Goal: Task Accomplishment & Management: Manage account settings

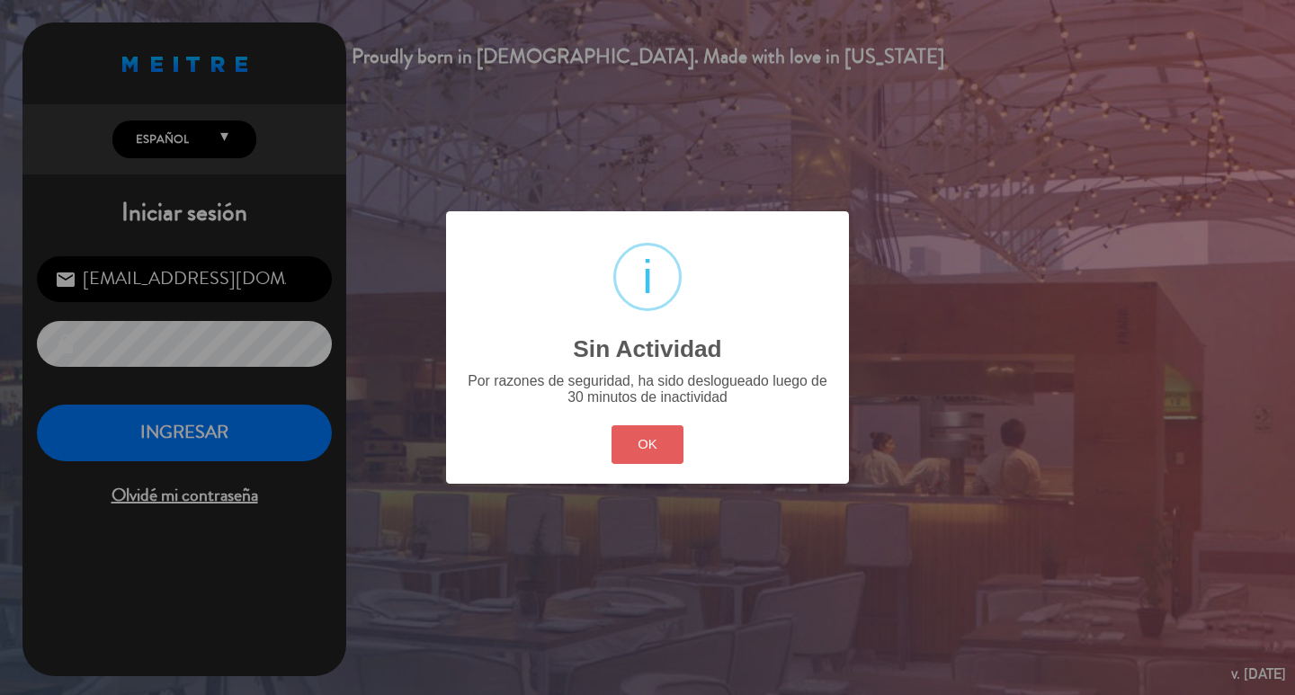
drag, startPoint x: 618, startPoint y: 439, endPoint x: 626, endPoint y: 477, distance: 38.6
click at [622, 443] on div "? ! i Sin Actividad × Por razones de seguridad, ha sido deslogueado luego de 30…" at bounding box center [647, 347] width 403 height 272
click at [626, 464] on button "OK" at bounding box center [648, 444] width 73 height 39
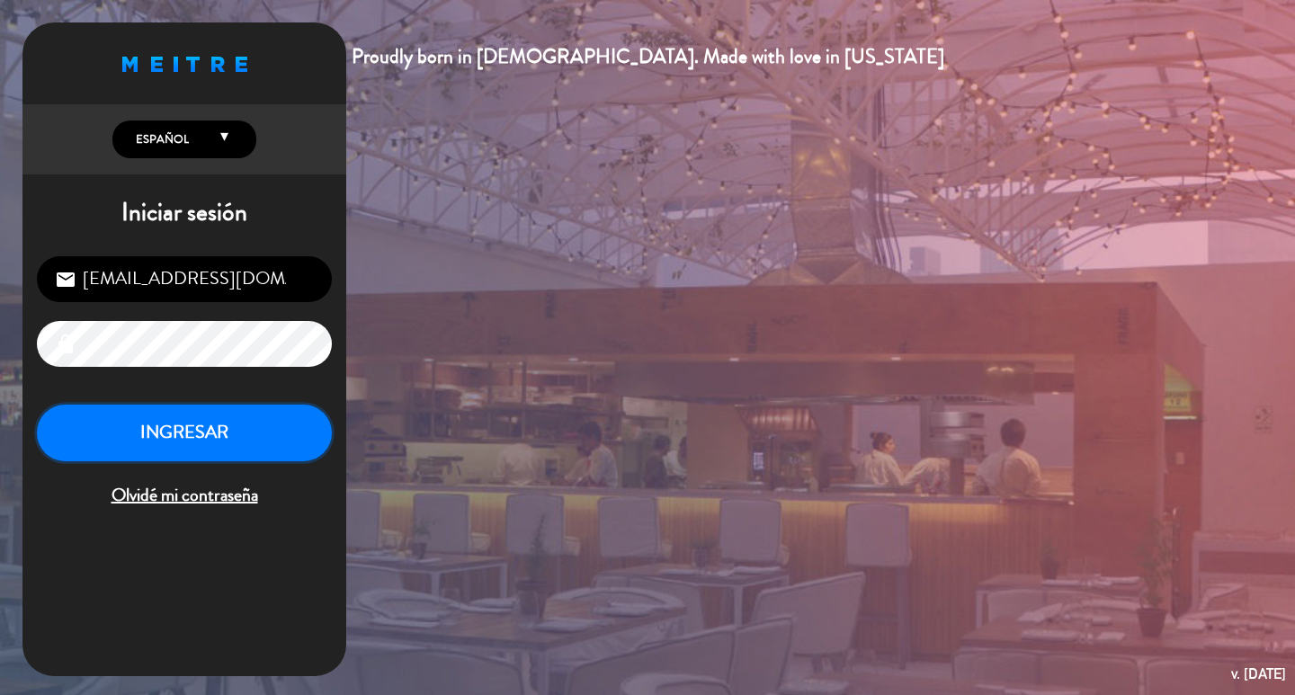
click at [175, 461] on button "INGRESAR" at bounding box center [184, 433] width 295 height 57
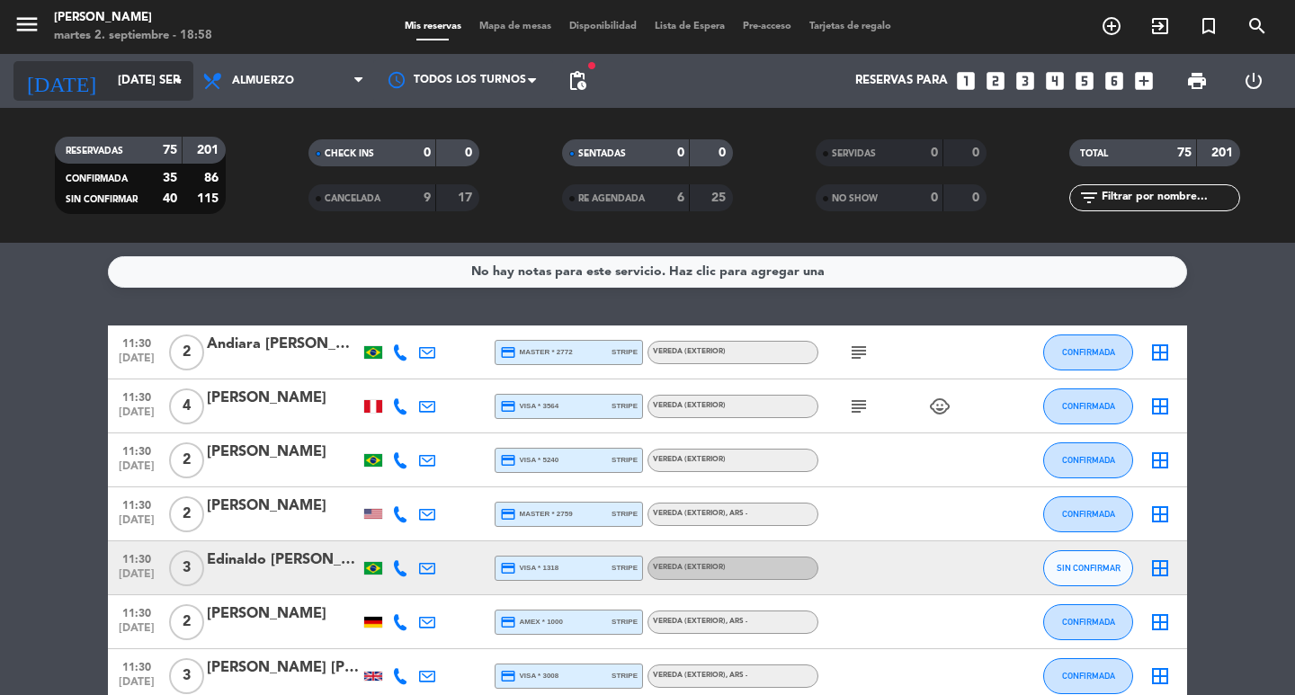
click at [171, 68] on input "[DATE] sep." at bounding box center [188, 81] width 158 height 32
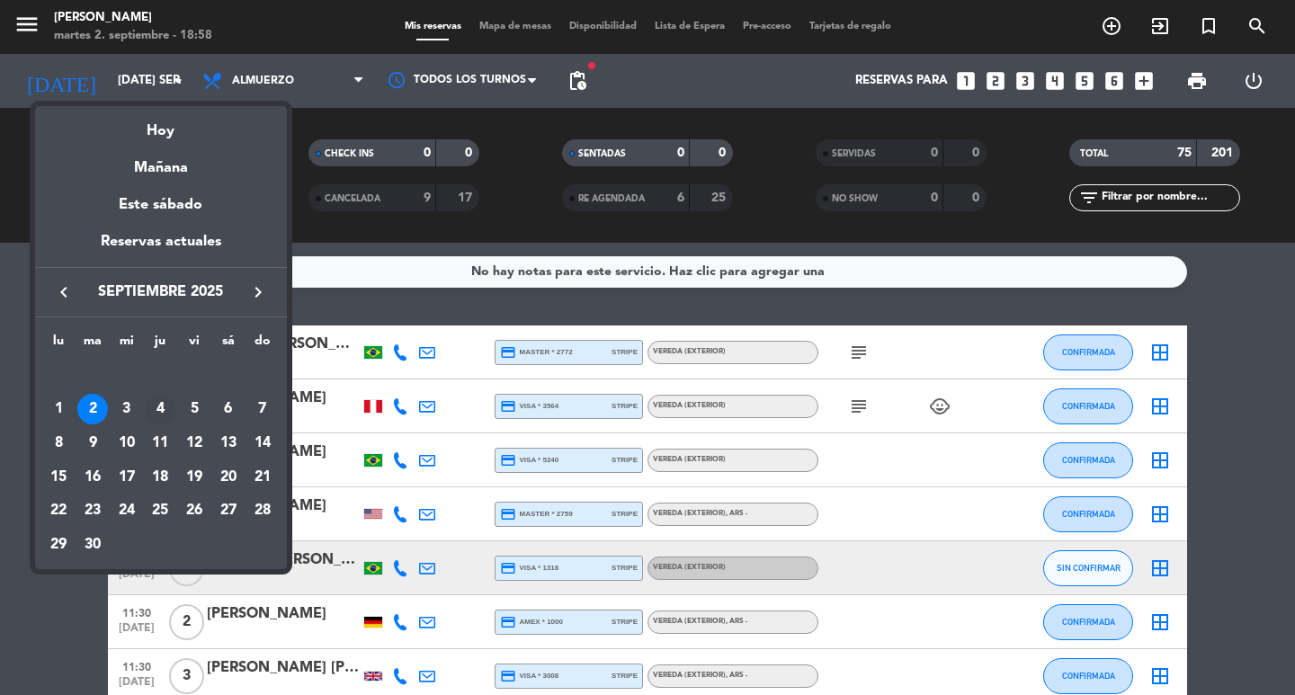
click at [160, 416] on div "4" at bounding box center [160, 409] width 31 height 31
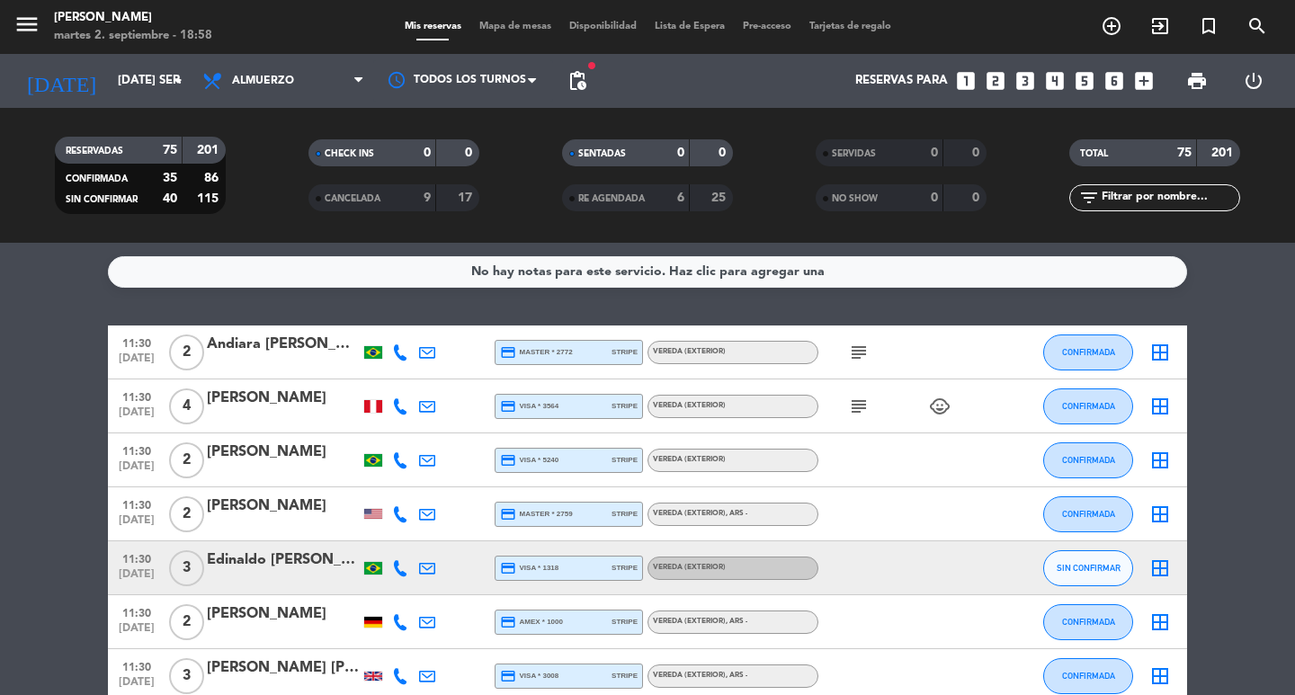
type input "[DEMOGRAPHIC_DATA] [DATE]"
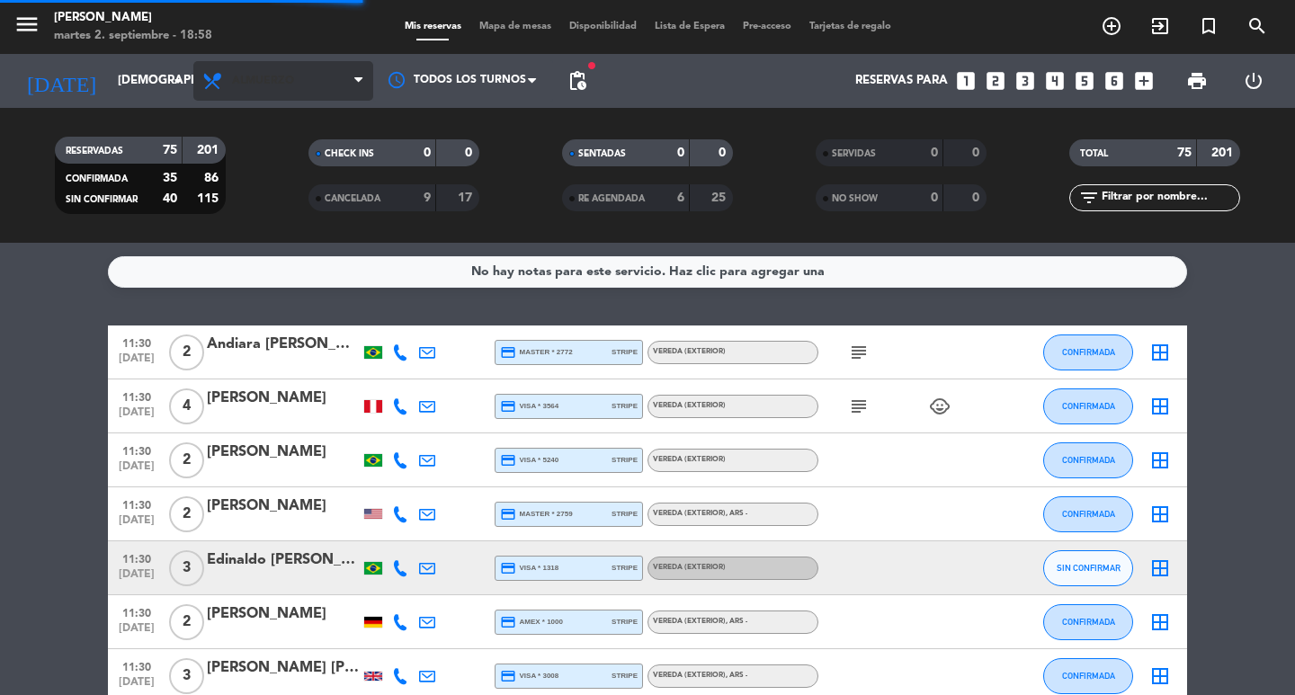
click at [295, 93] on span "Almuerzo" at bounding box center [283, 81] width 180 height 40
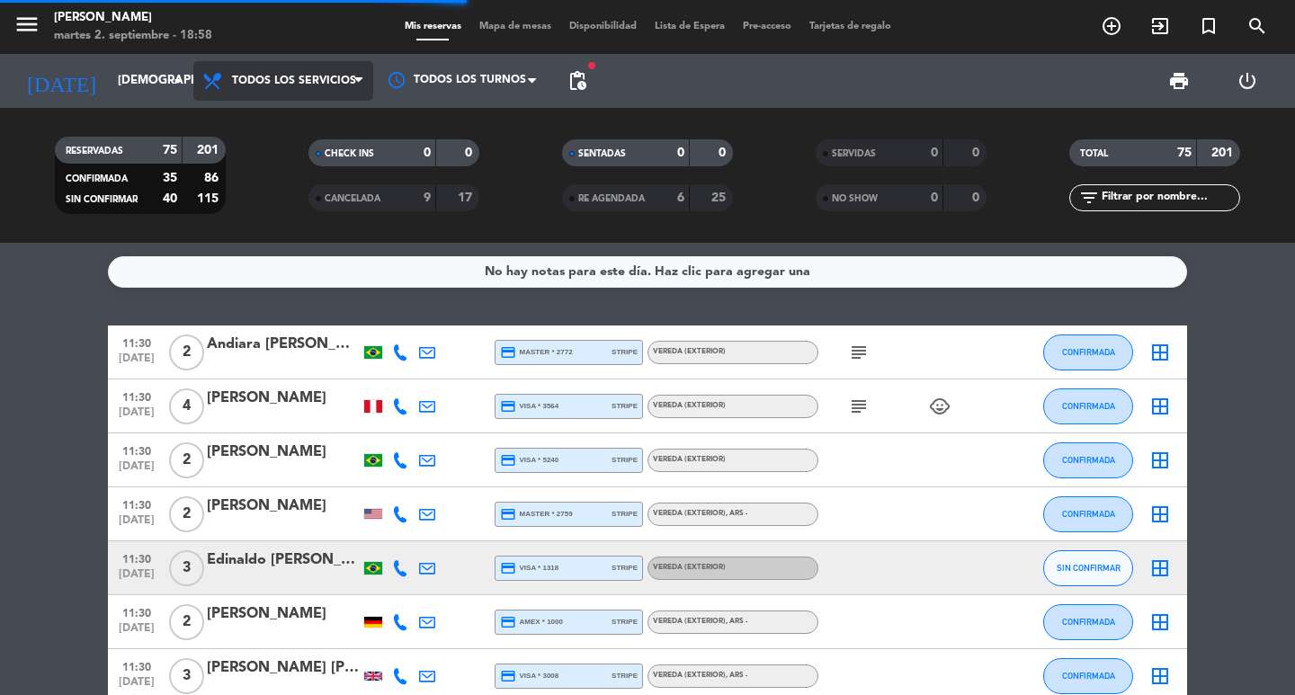
click at [289, 129] on div "menu [PERSON_NAME] 2. septiembre - 18:58 Mis reservas Mapa de mesas Disponibili…" at bounding box center [647, 121] width 1295 height 243
